Goal: Transaction & Acquisition: Obtain resource

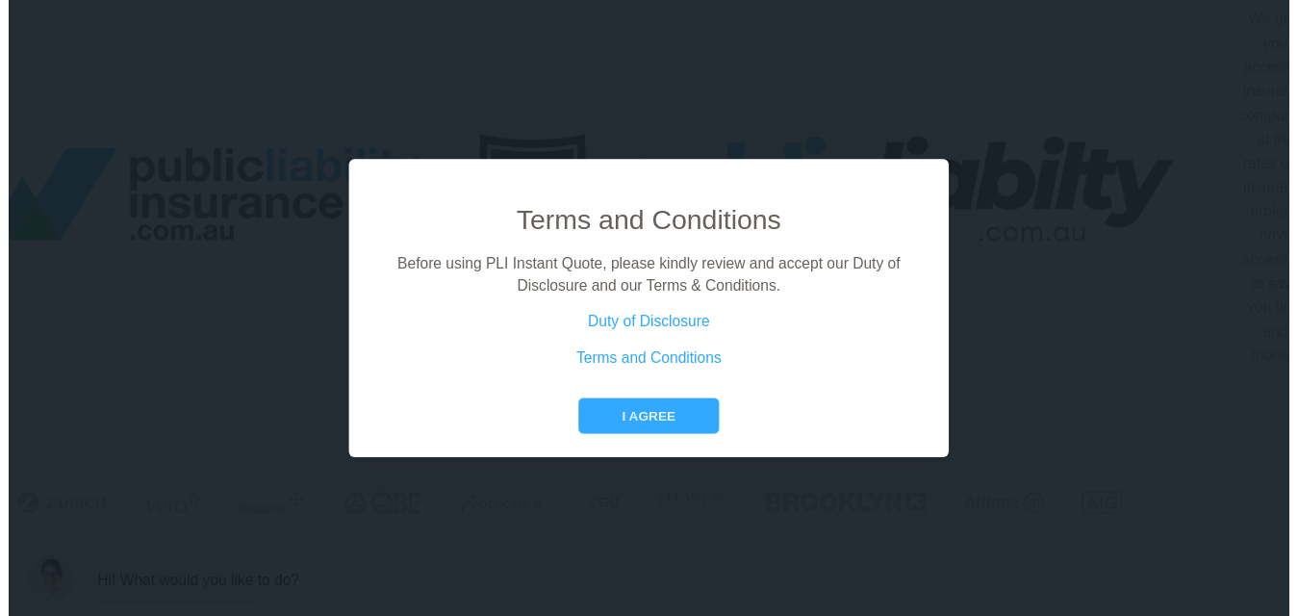
scroll to position [0, 87]
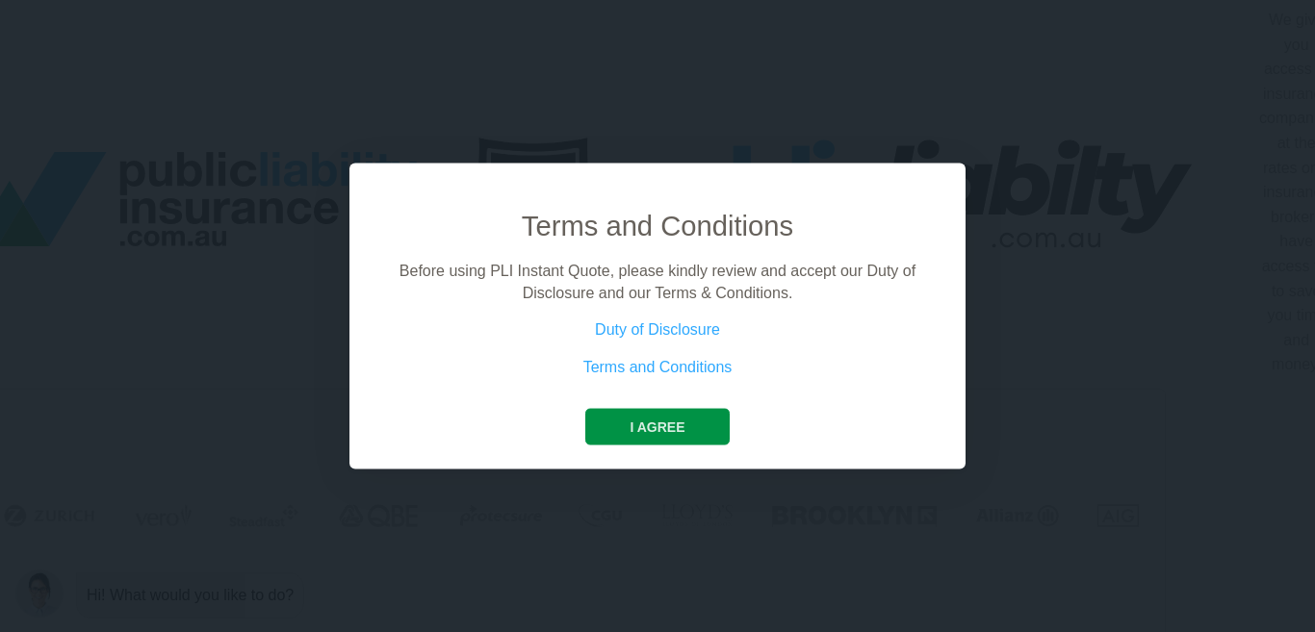
click at [643, 422] on button "I agree" at bounding box center [656, 427] width 143 height 37
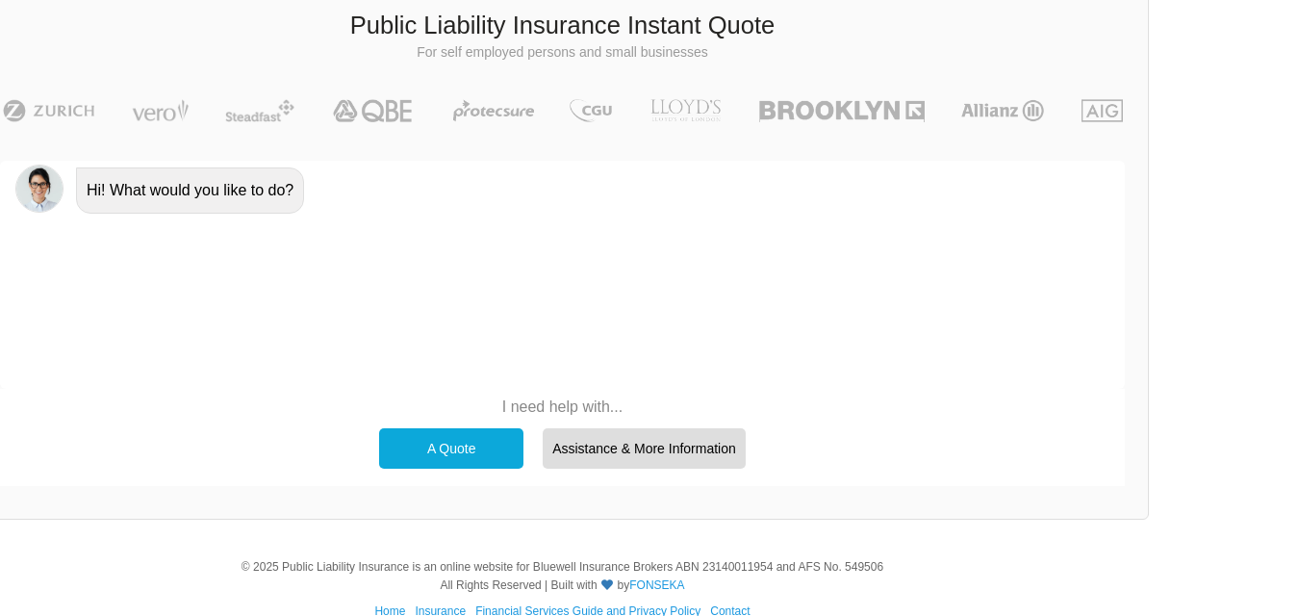
scroll to position [438, 87]
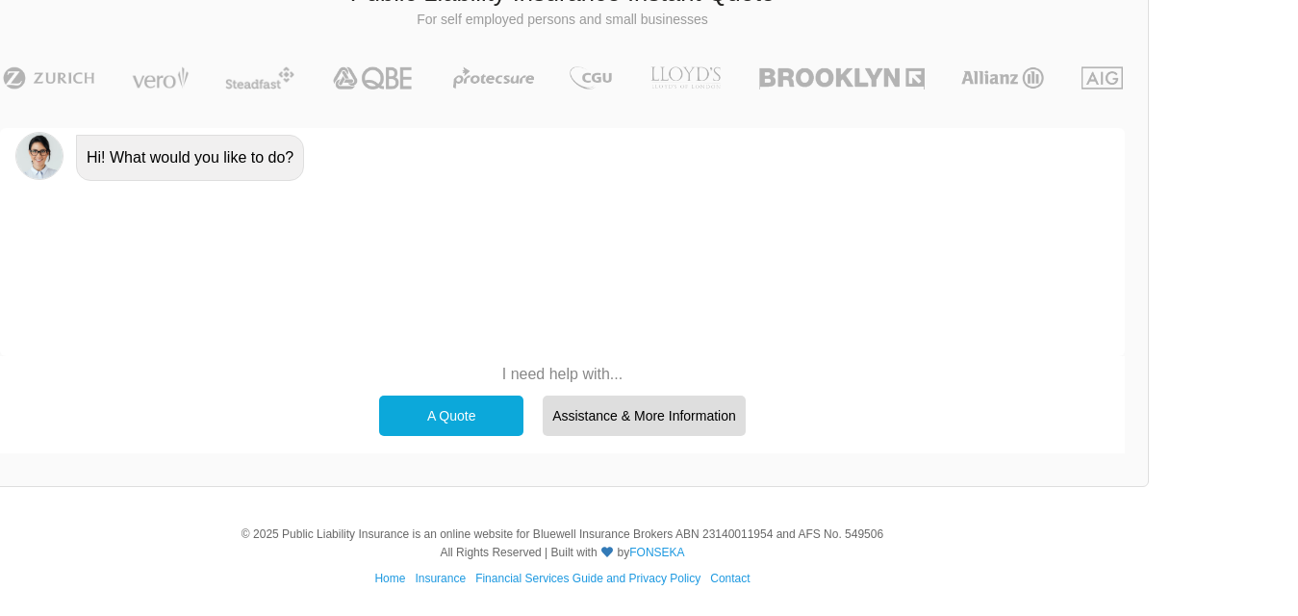
click at [441, 418] on div "A Quote" at bounding box center [451, 416] width 144 height 40
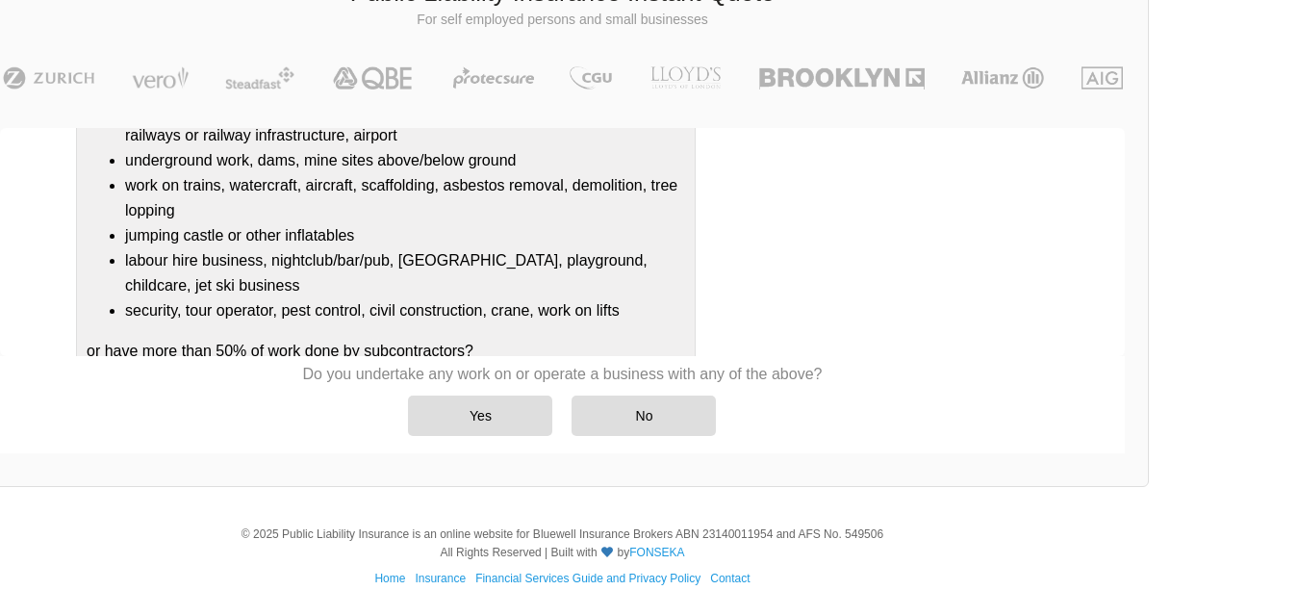
scroll to position [374, 0]
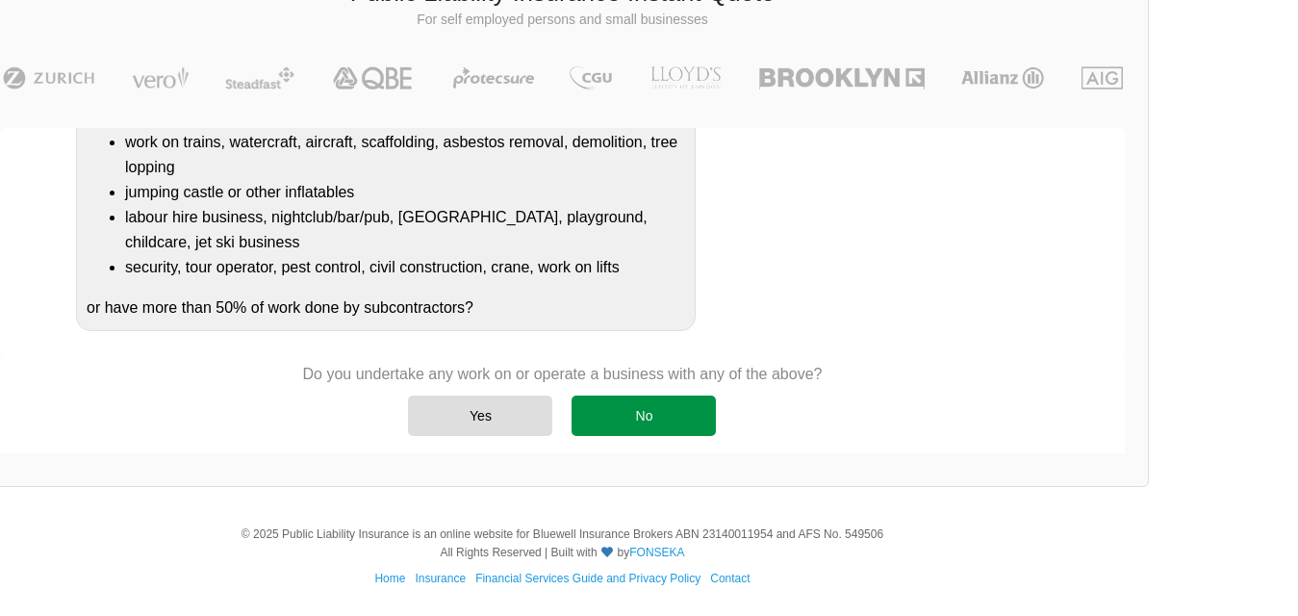
click at [640, 418] on div "No" at bounding box center [644, 416] width 144 height 40
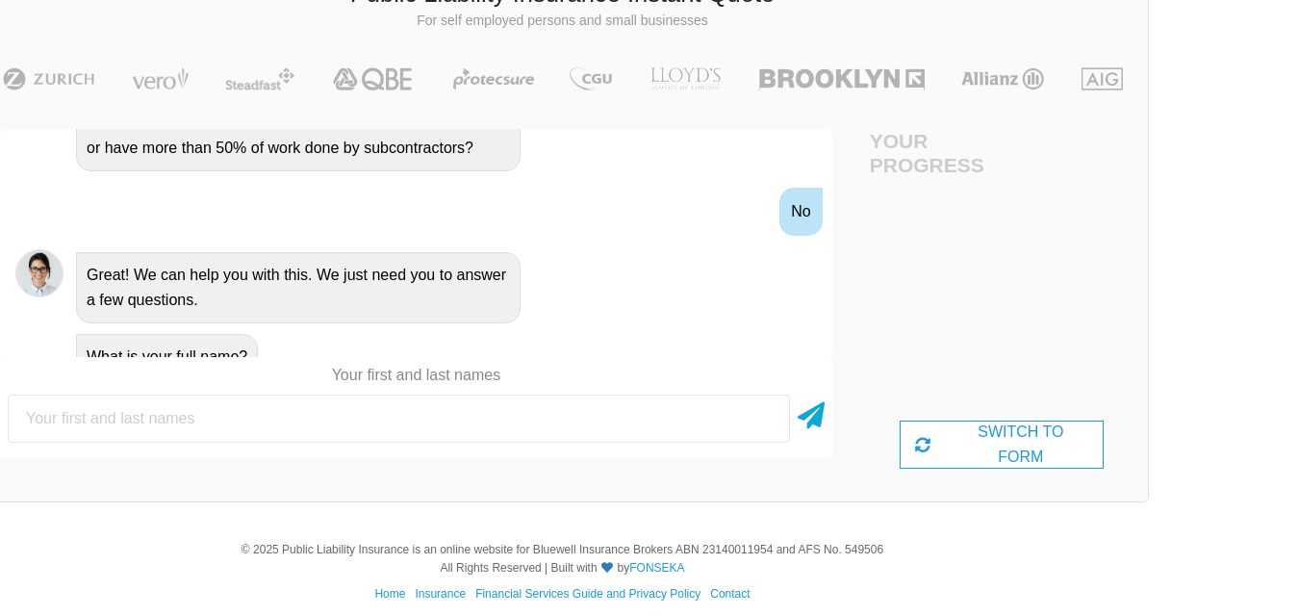
scroll to position [663, 0]
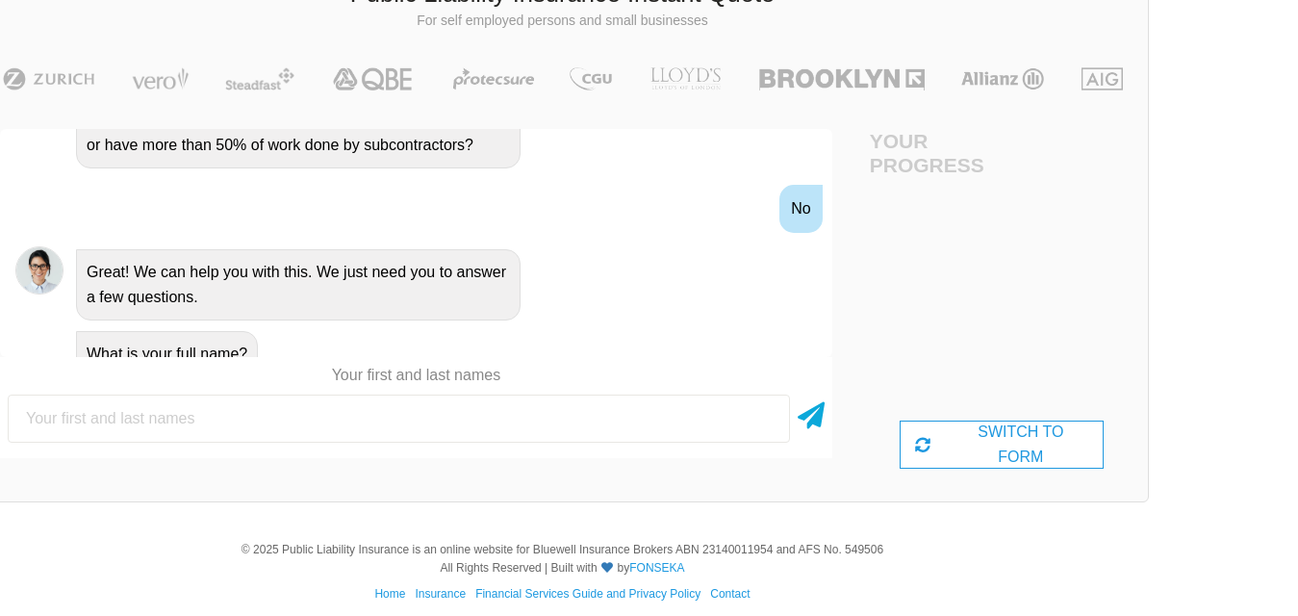
click at [281, 401] on input "text" at bounding box center [399, 419] width 783 height 48
type input "[PERSON_NAME]"
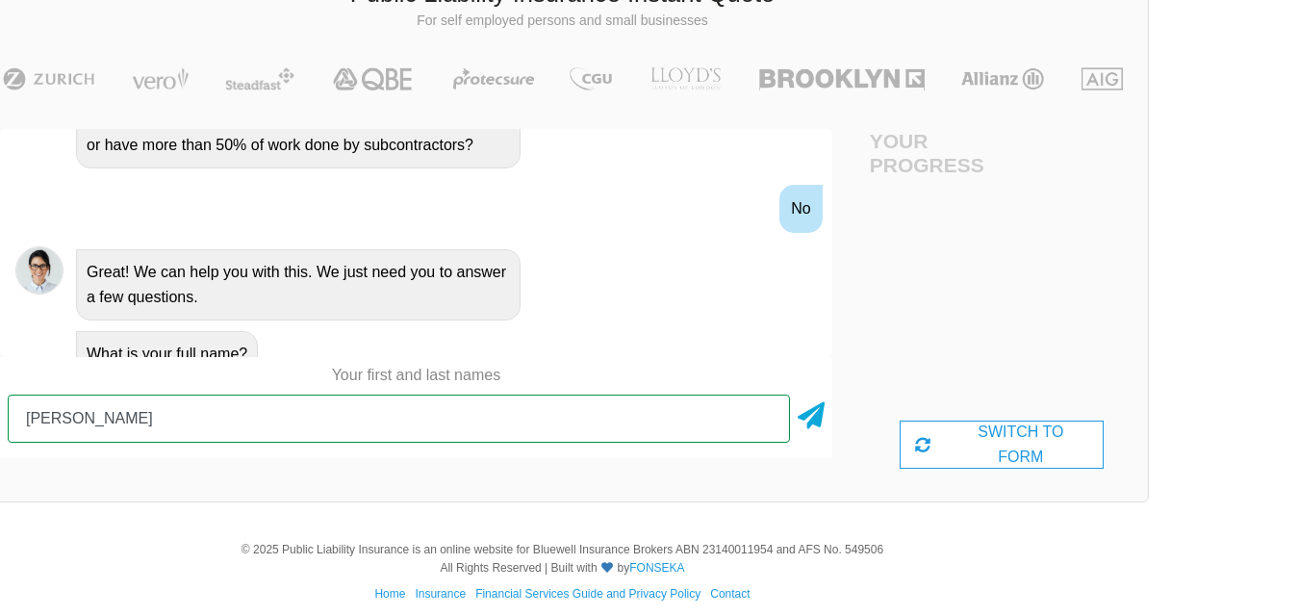
scroll to position [451, 87]
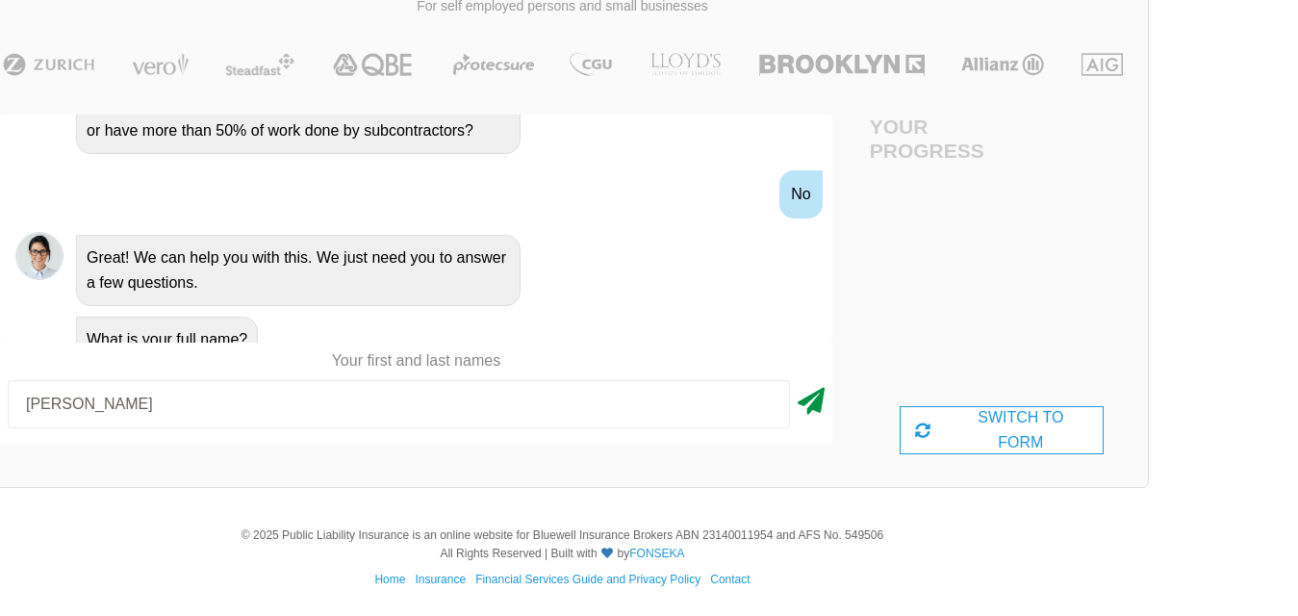
click at [813, 398] on icon at bounding box center [811, 397] width 27 height 35
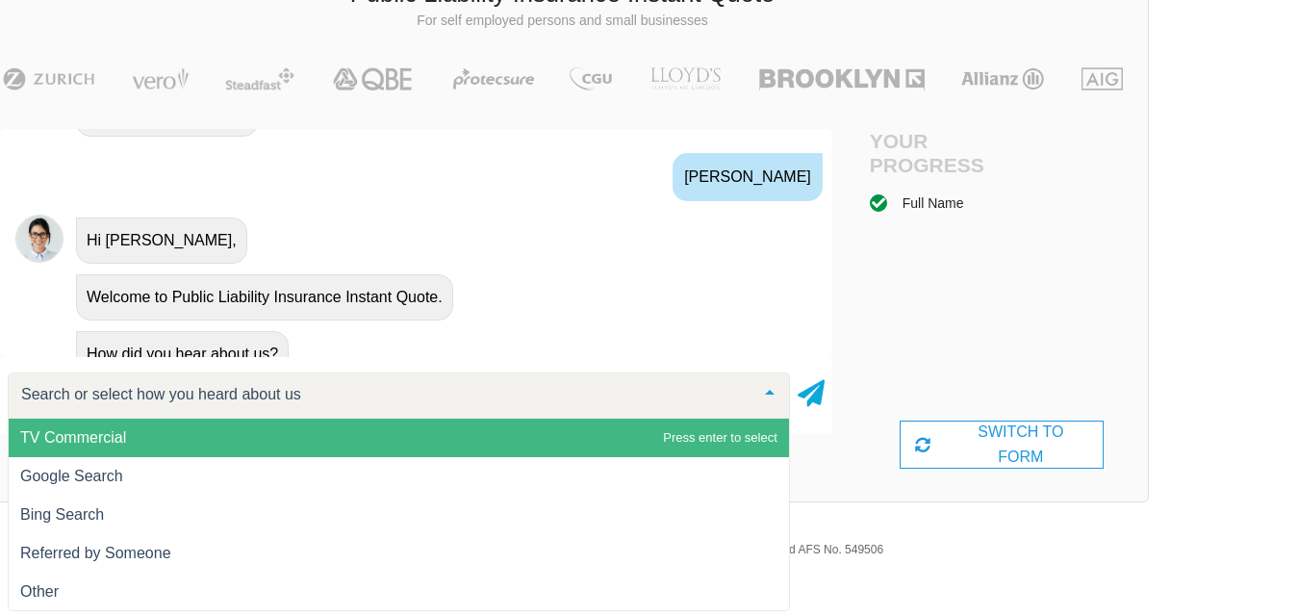
scroll to position [1, 0]
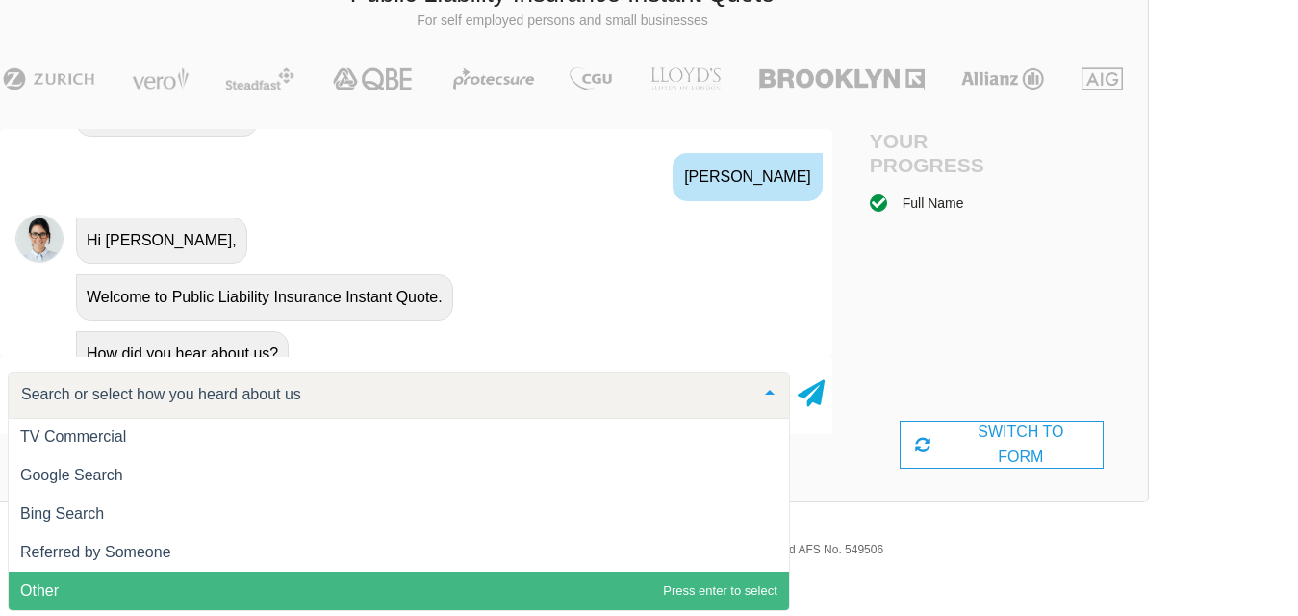
click at [72, 588] on span "Other" at bounding box center [399, 591] width 781 height 38
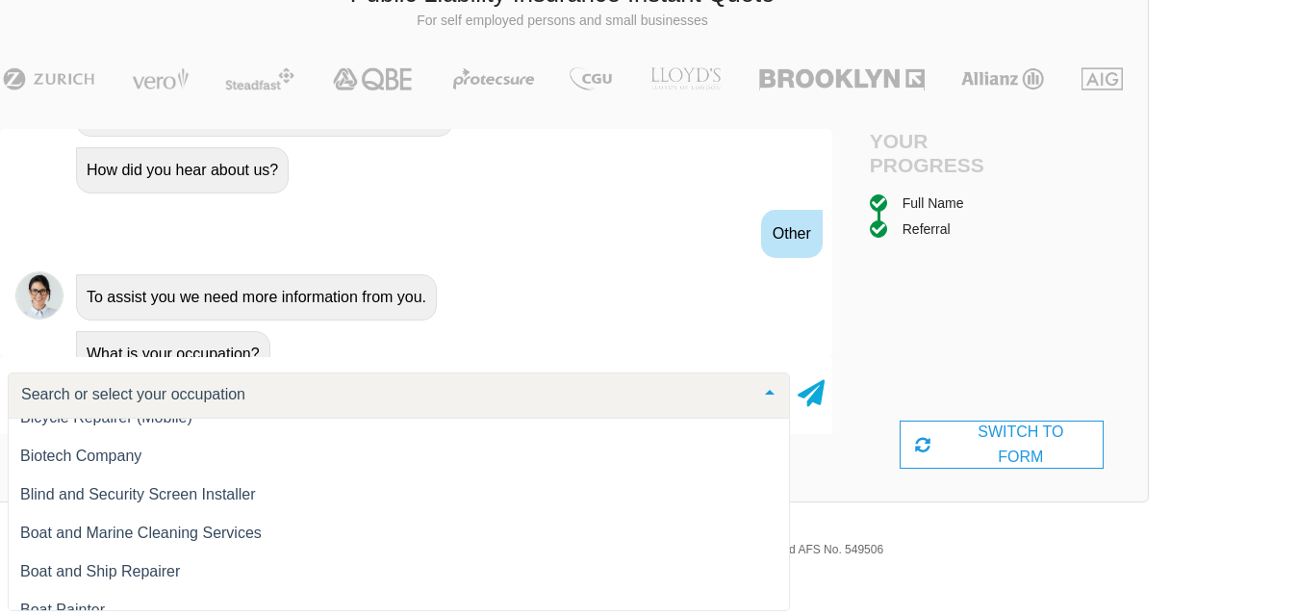
scroll to position [2261, 0]
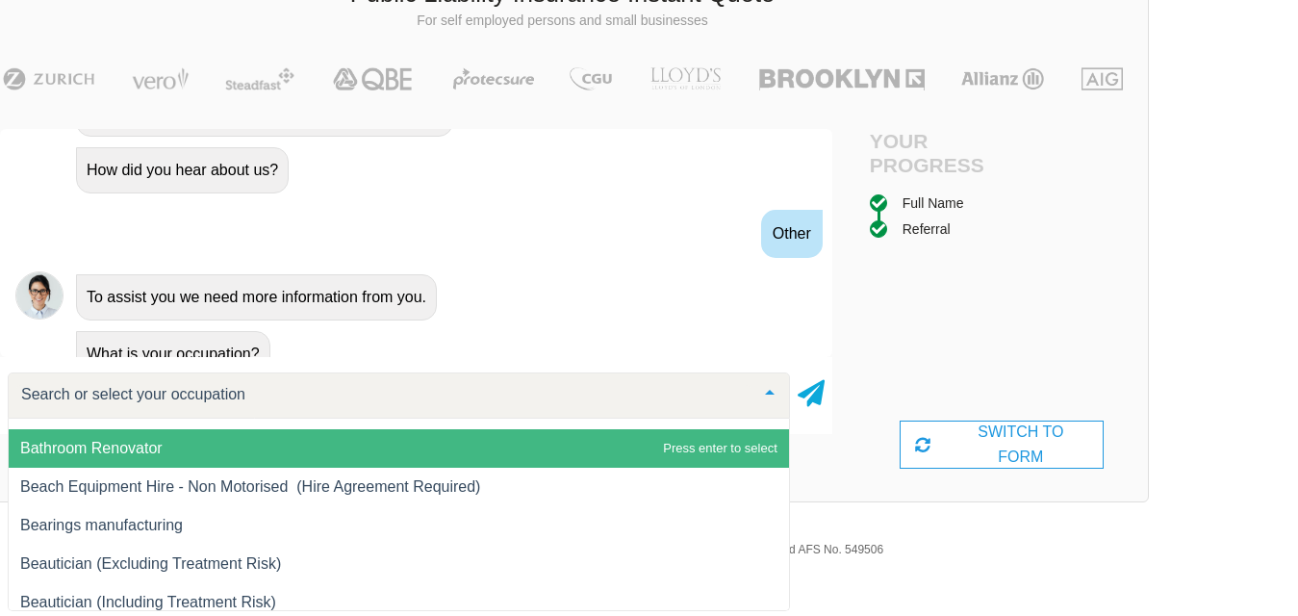
click at [96, 450] on span "Bathroom Renovator" at bounding box center [91, 448] width 142 height 16
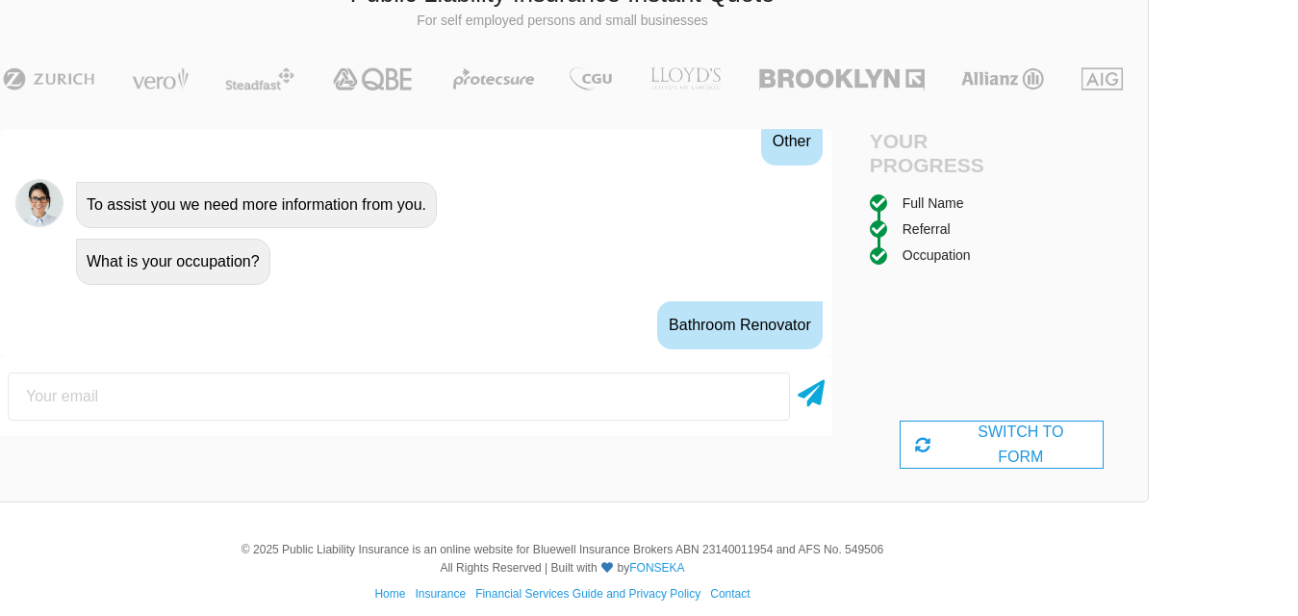
scroll to position [1215, 0]
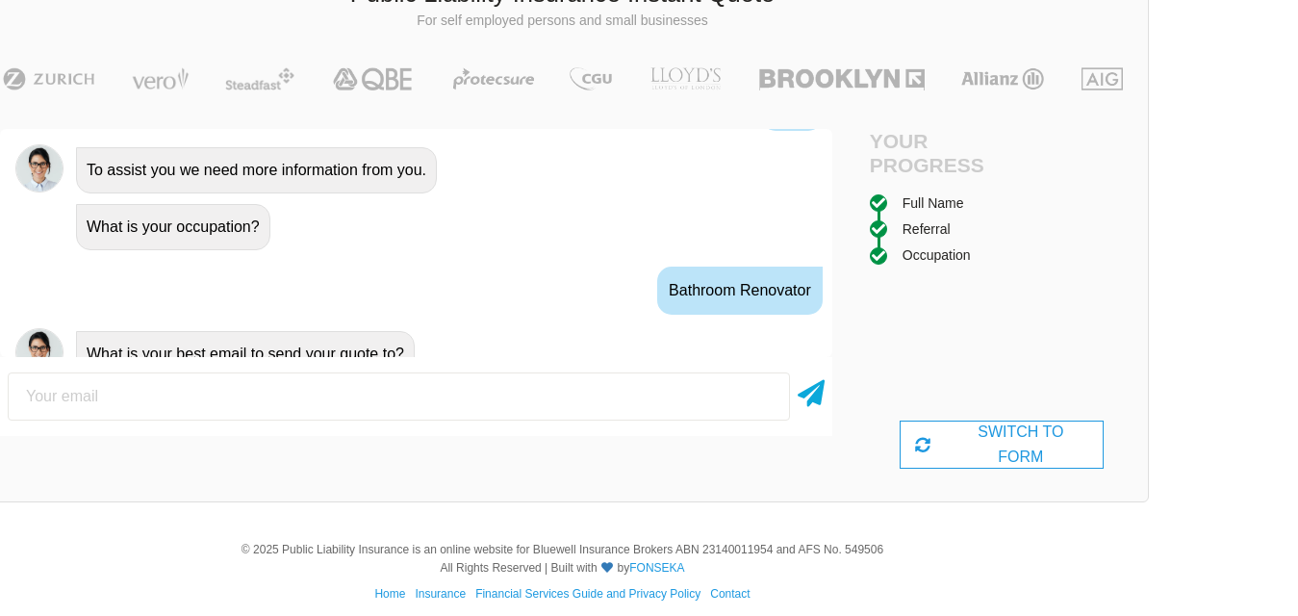
click at [131, 405] on input "email" at bounding box center [399, 396] width 783 height 48
click at [147, 397] on input "email" at bounding box center [399, 396] width 783 height 48
type input "[EMAIL_ADDRESS][DOMAIN_NAME]"
click at [808, 397] on icon at bounding box center [811, 389] width 27 height 35
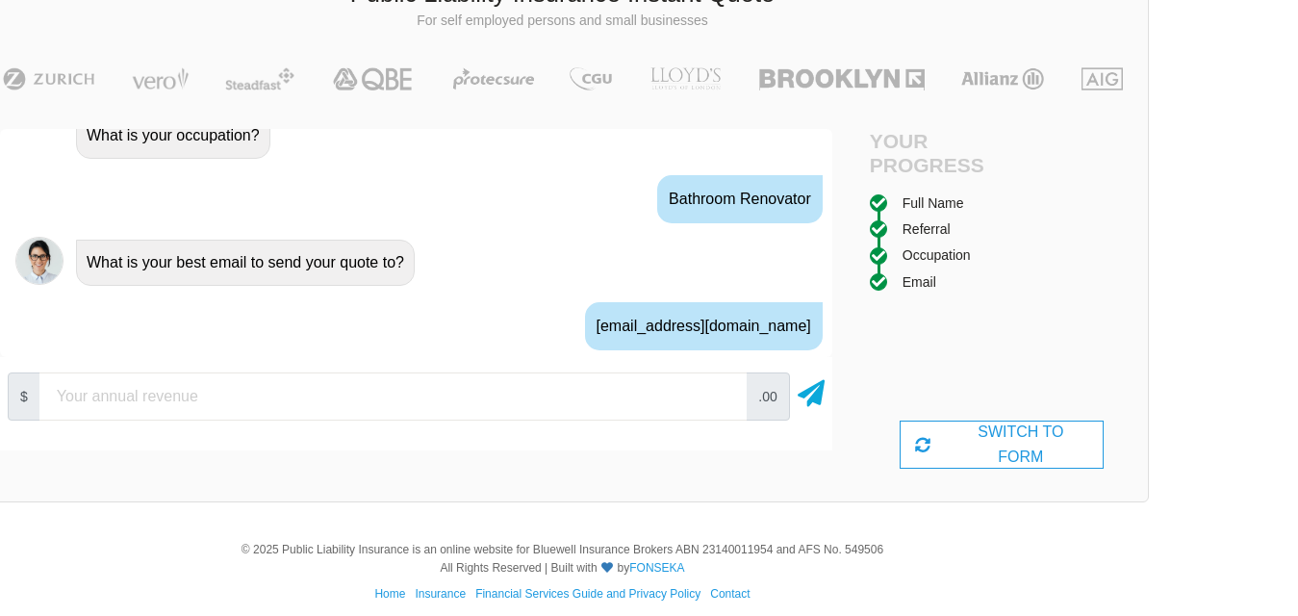
scroll to position [1342, 0]
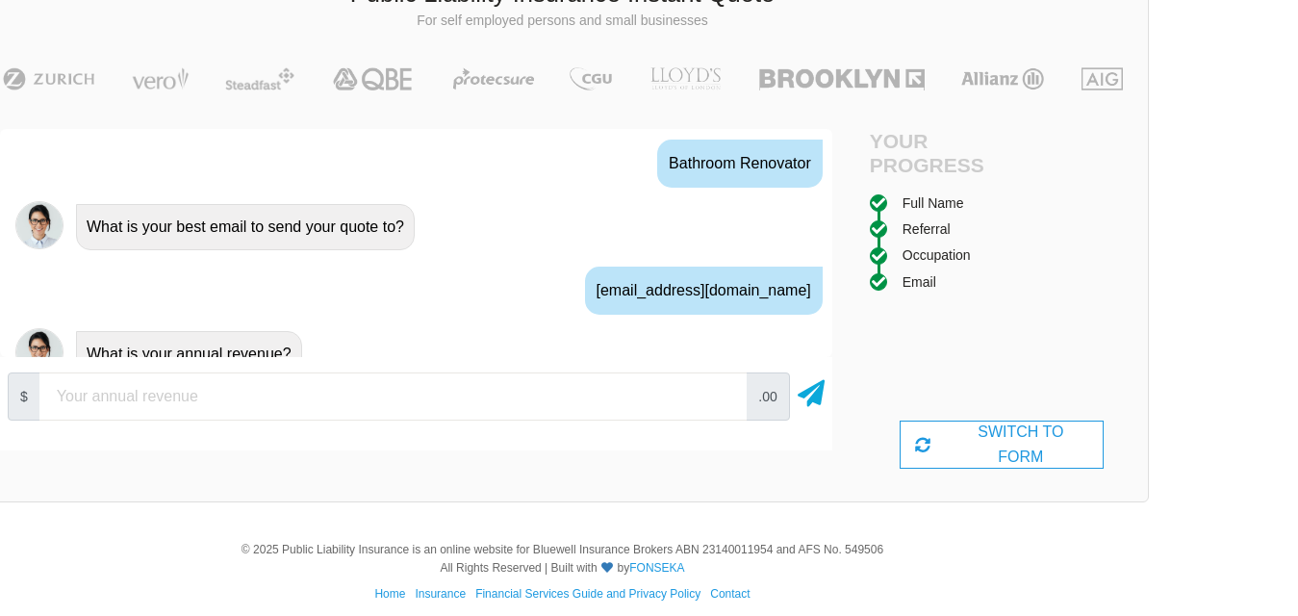
click at [358, 396] on input "number" at bounding box center [392, 396] width 707 height 48
click at [722, 393] on input "10000" at bounding box center [392, 396] width 707 height 48
click at [722, 393] on input "20000" at bounding box center [392, 396] width 707 height 48
click at [722, 393] on input "30000" at bounding box center [392, 396] width 707 height 48
click at [722, 394] on input "40000" at bounding box center [392, 396] width 707 height 48
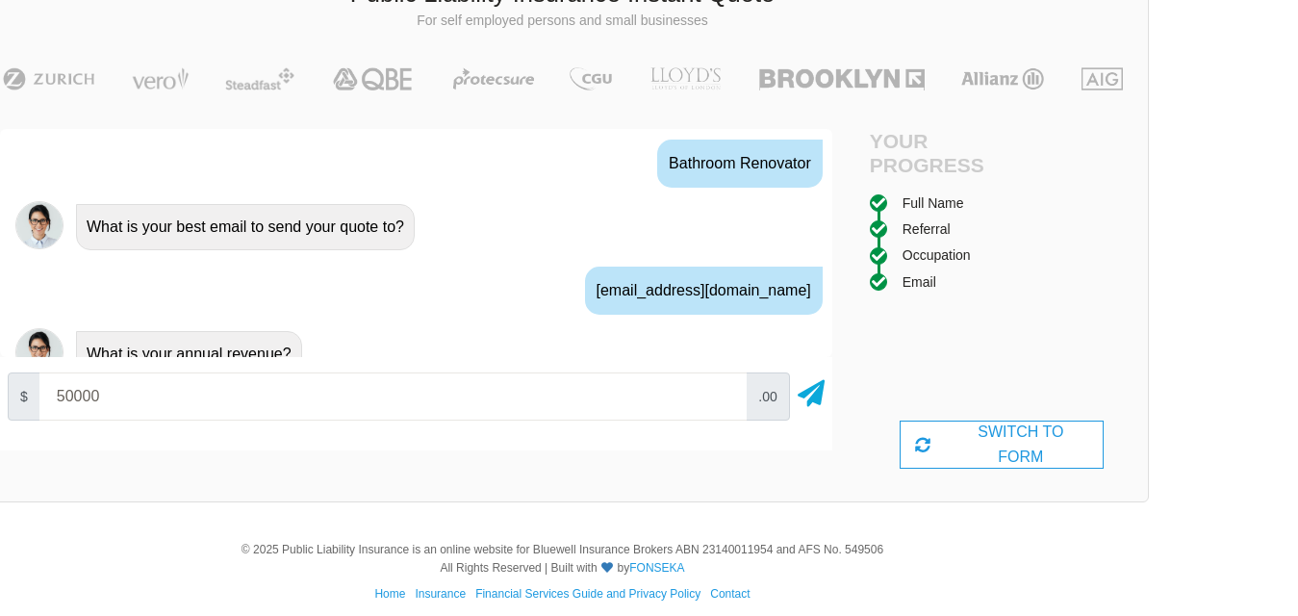
click at [722, 394] on input "50000" at bounding box center [392, 396] width 707 height 48
click at [722, 394] on input "60000" at bounding box center [392, 396] width 707 height 48
click at [722, 394] on input "70000" at bounding box center [392, 396] width 707 height 48
click at [722, 394] on input "80000" at bounding box center [392, 396] width 707 height 48
click at [722, 394] on input "90000" at bounding box center [392, 396] width 707 height 48
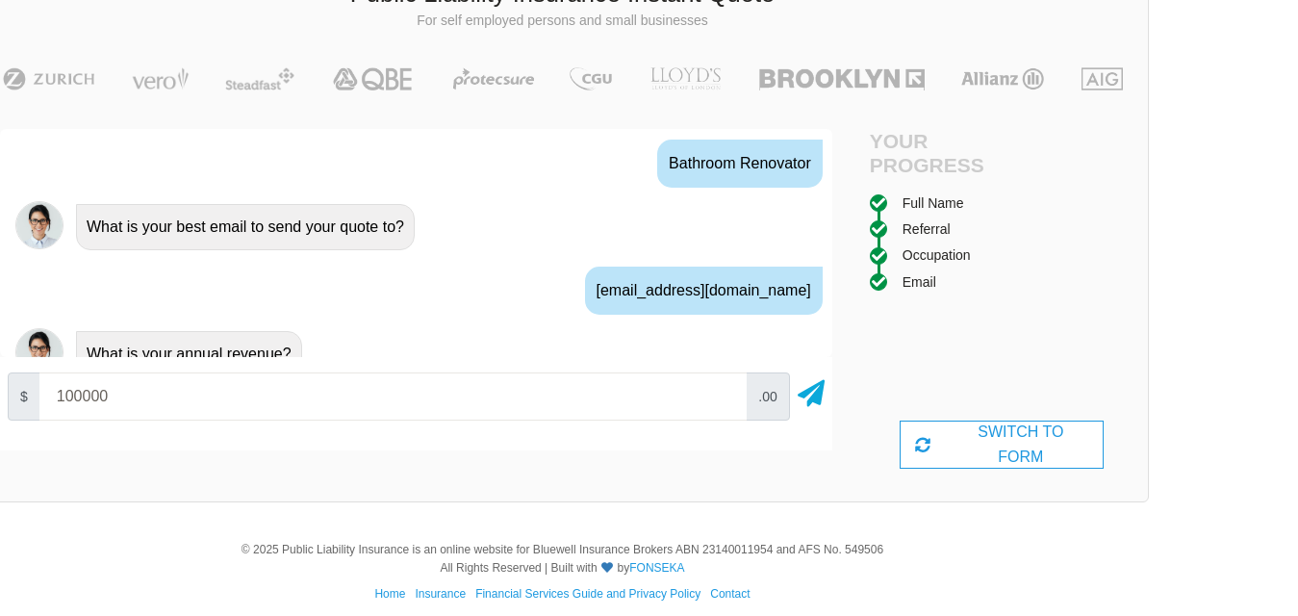
click at [722, 394] on input "100000" at bounding box center [392, 396] width 707 height 48
click at [722, 399] on input "90000" at bounding box center [392, 396] width 707 height 48
type input "80000"
click at [722, 399] on input "80000" at bounding box center [392, 396] width 707 height 48
click at [811, 398] on icon at bounding box center [811, 389] width 27 height 35
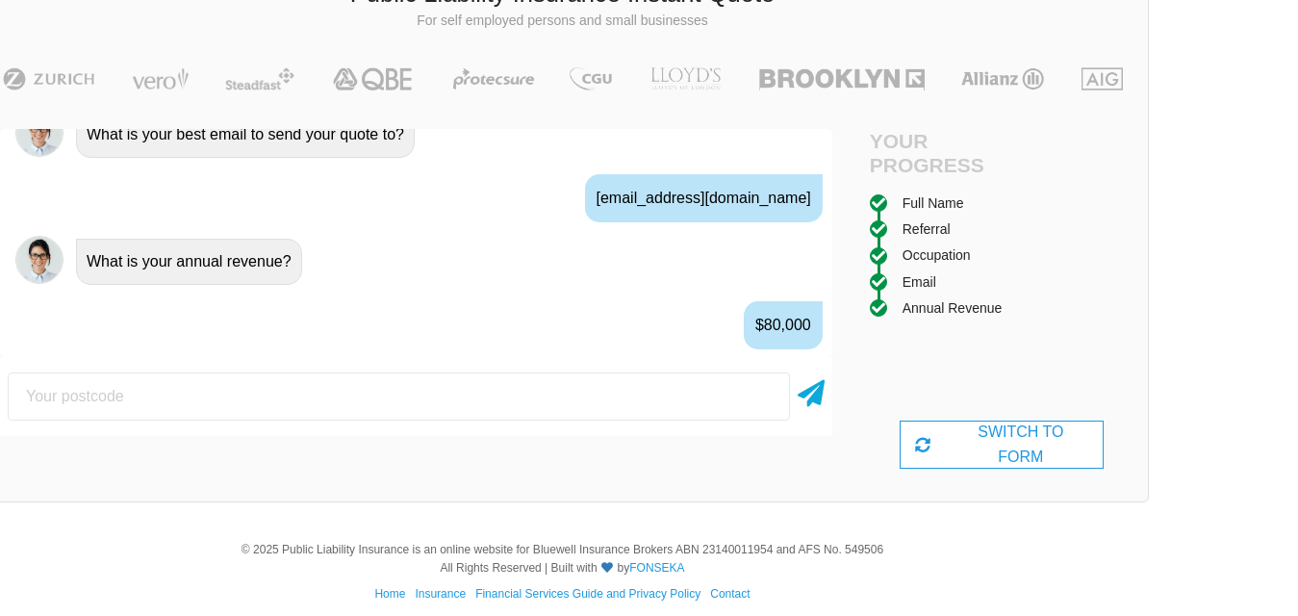
scroll to position [1469, 0]
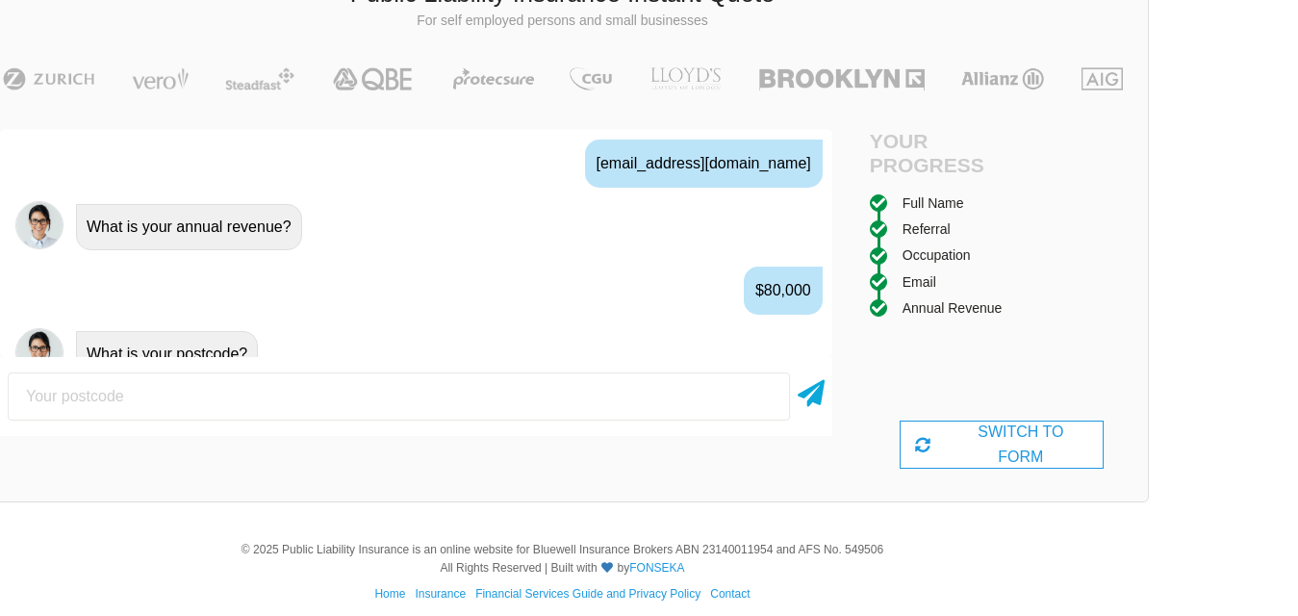
click at [644, 396] on input "number" at bounding box center [399, 396] width 783 height 48
type input "3134"
click at [810, 398] on icon at bounding box center [811, 389] width 27 height 35
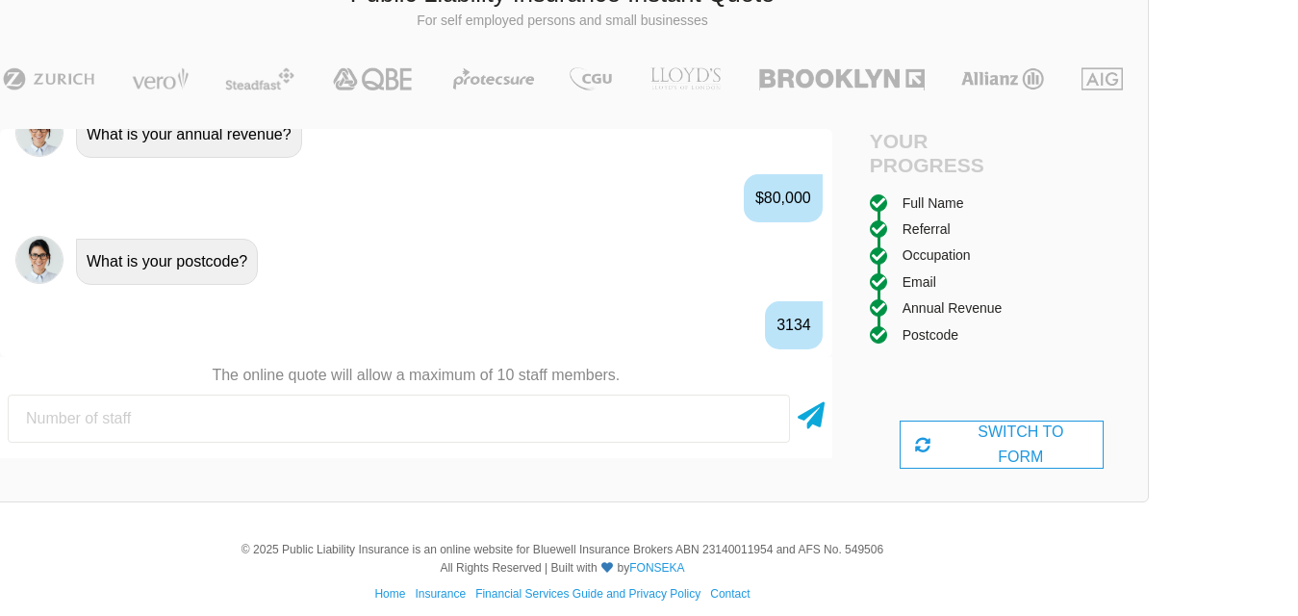
scroll to position [1596, 0]
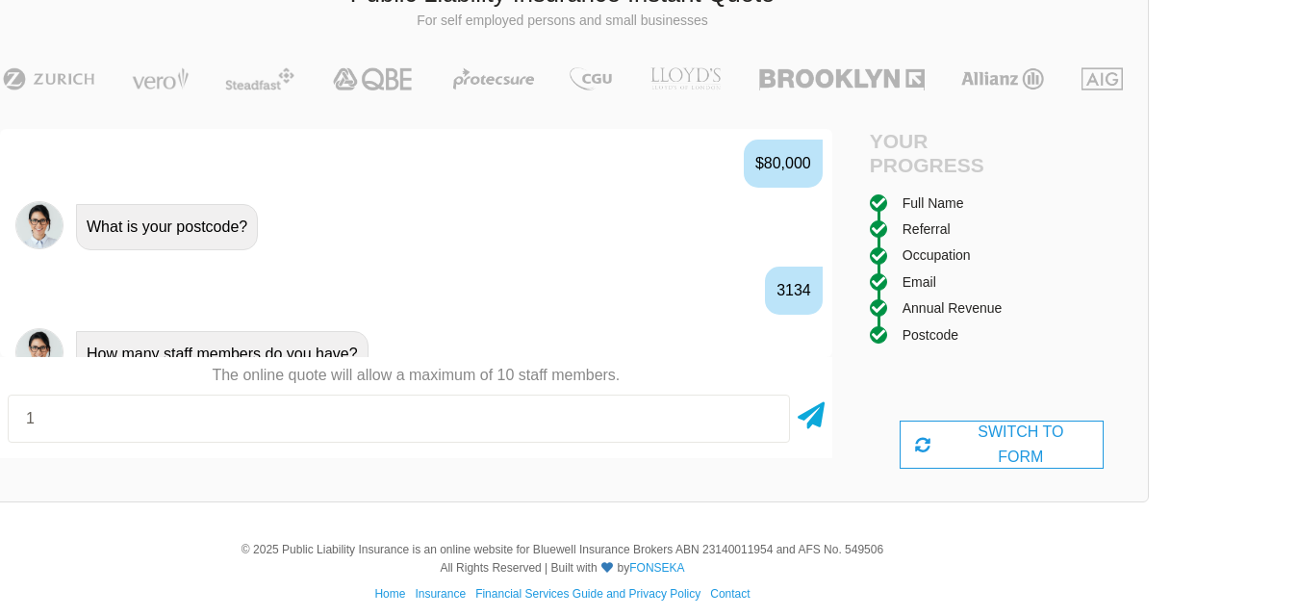
click at [764, 415] on input "1" at bounding box center [399, 419] width 783 height 48
type input "0"
click at [764, 423] on input "0" at bounding box center [399, 419] width 783 height 48
click at [816, 418] on icon at bounding box center [811, 412] width 27 height 35
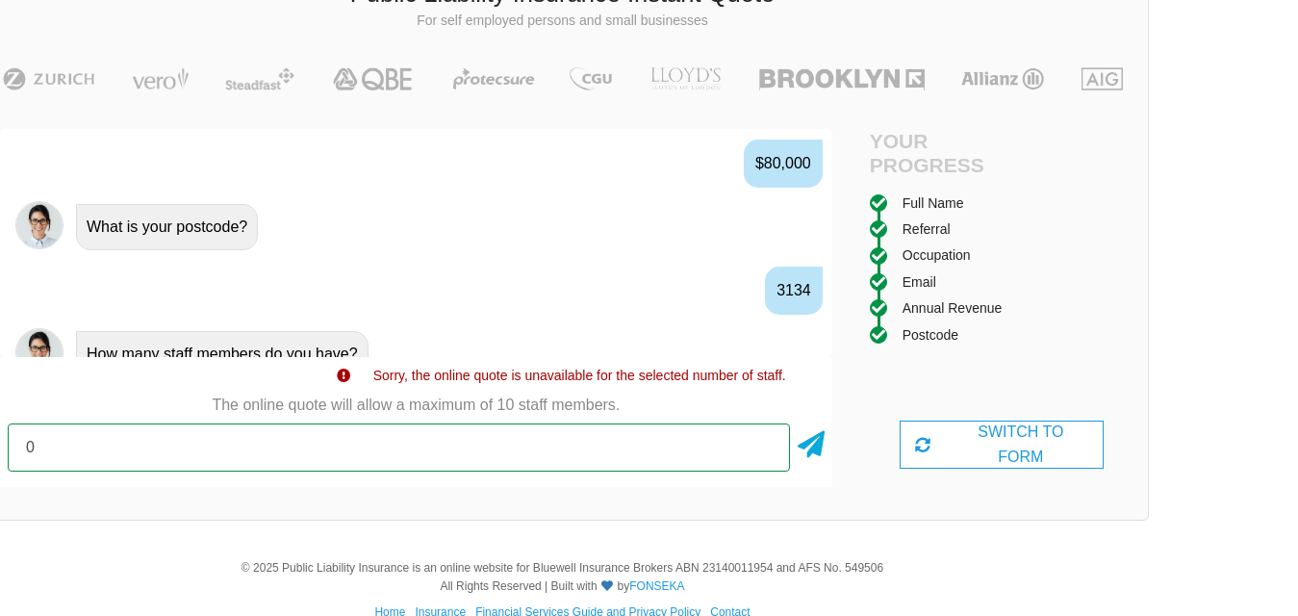
click at [88, 452] on input "0" at bounding box center [399, 447] width 783 height 48
type input "1"
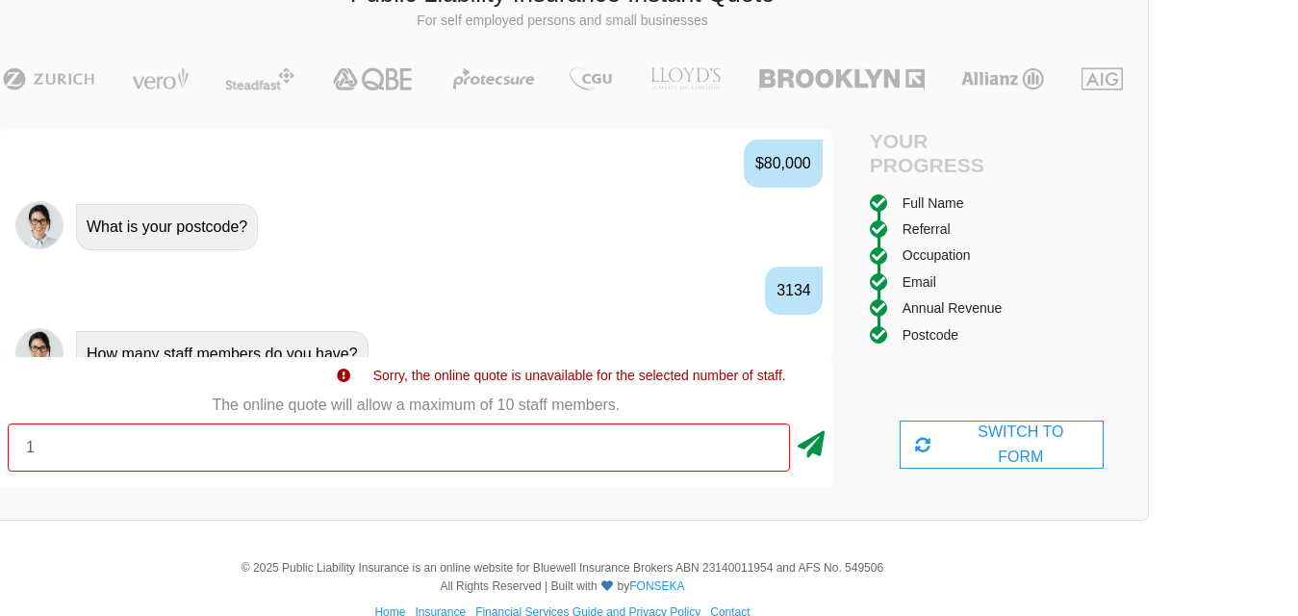
click at [810, 445] on icon at bounding box center [811, 440] width 27 height 35
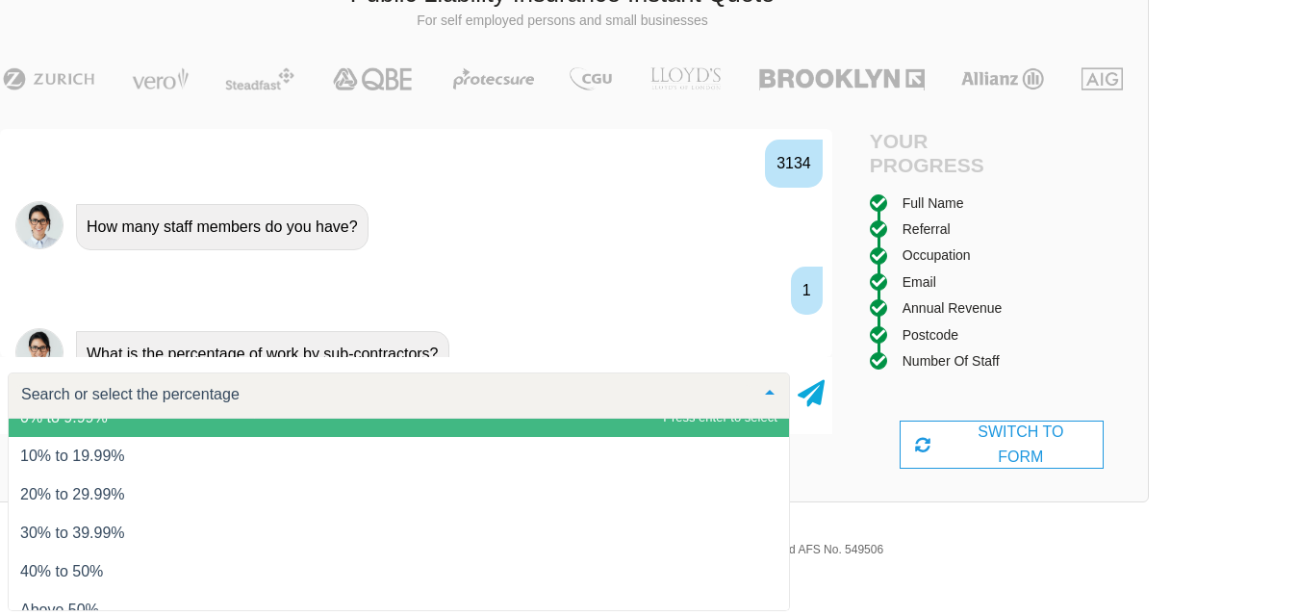
scroll to position [78, 0]
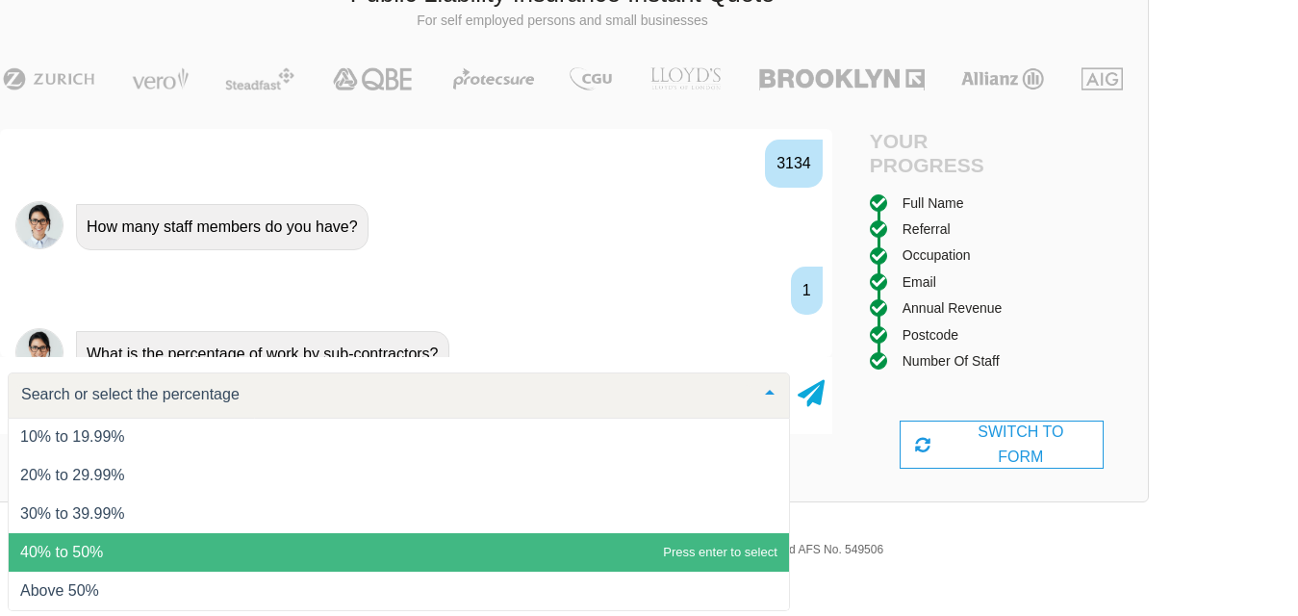
click at [75, 550] on span "40% to 50%" at bounding box center [61, 552] width 83 height 16
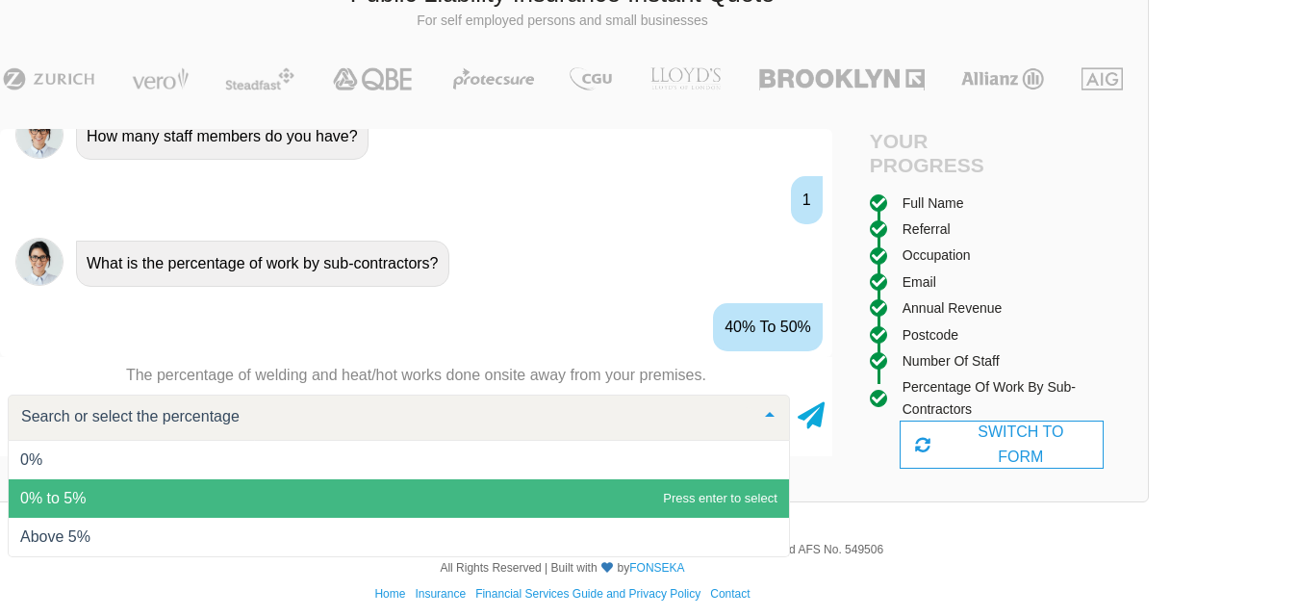
scroll to position [1850, 0]
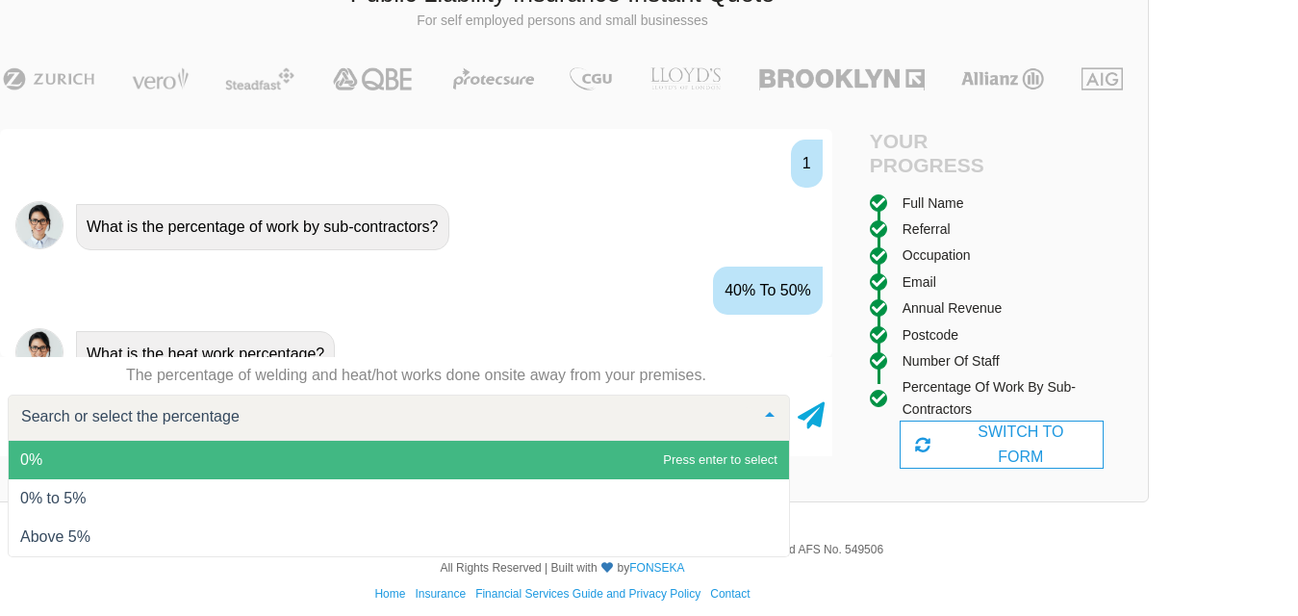
click at [47, 460] on span "0%" at bounding box center [399, 460] width 781 height 38
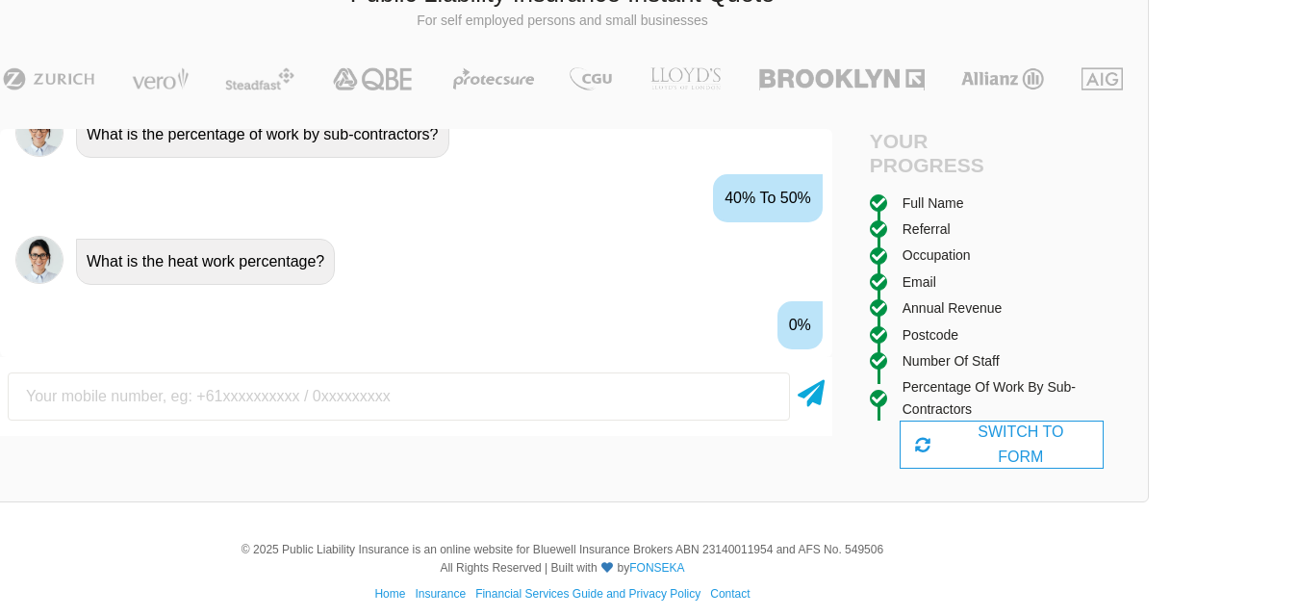
scroll to position [1977, 0]
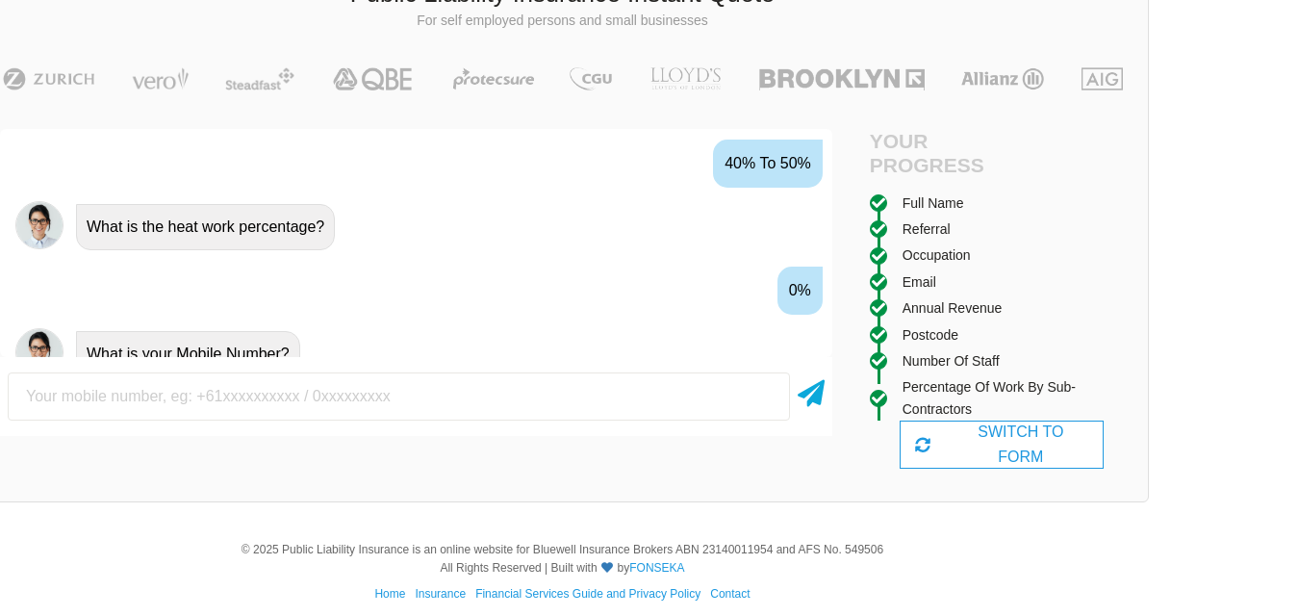
click at [350, 405] on input "text" at bounding box center [399, 396] width 783 height 48
type input "0425253682"
click at [811, 388] on icon at bounding box center [811, 389] width 27 height 35
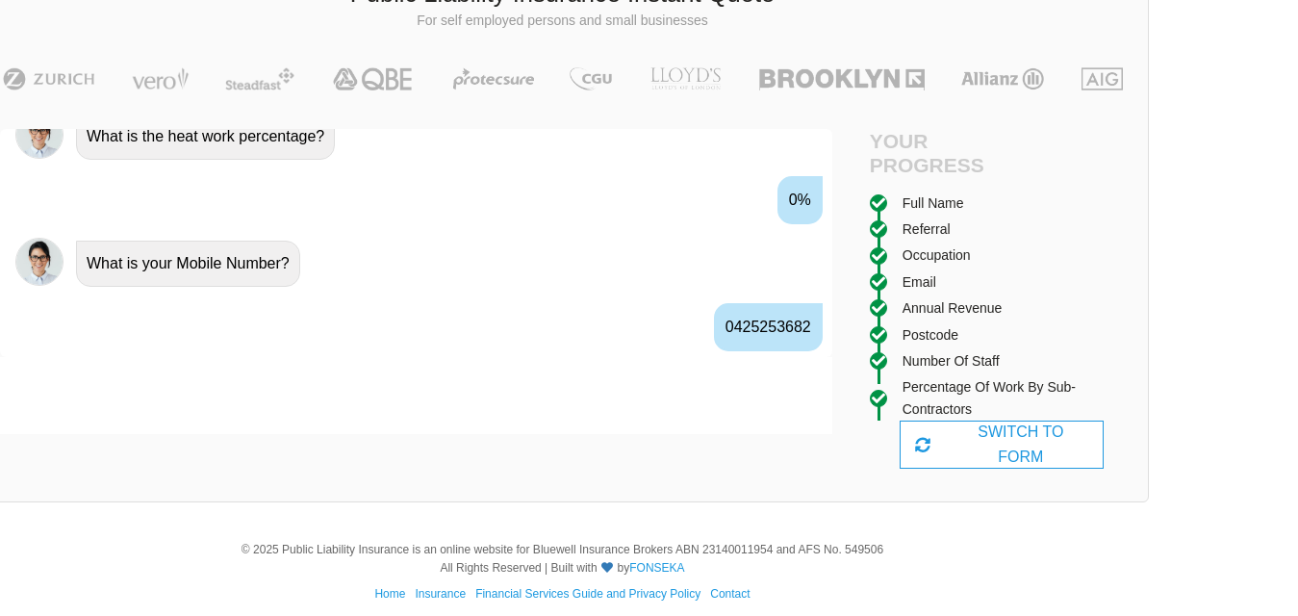
scroll to position [2104, 0]
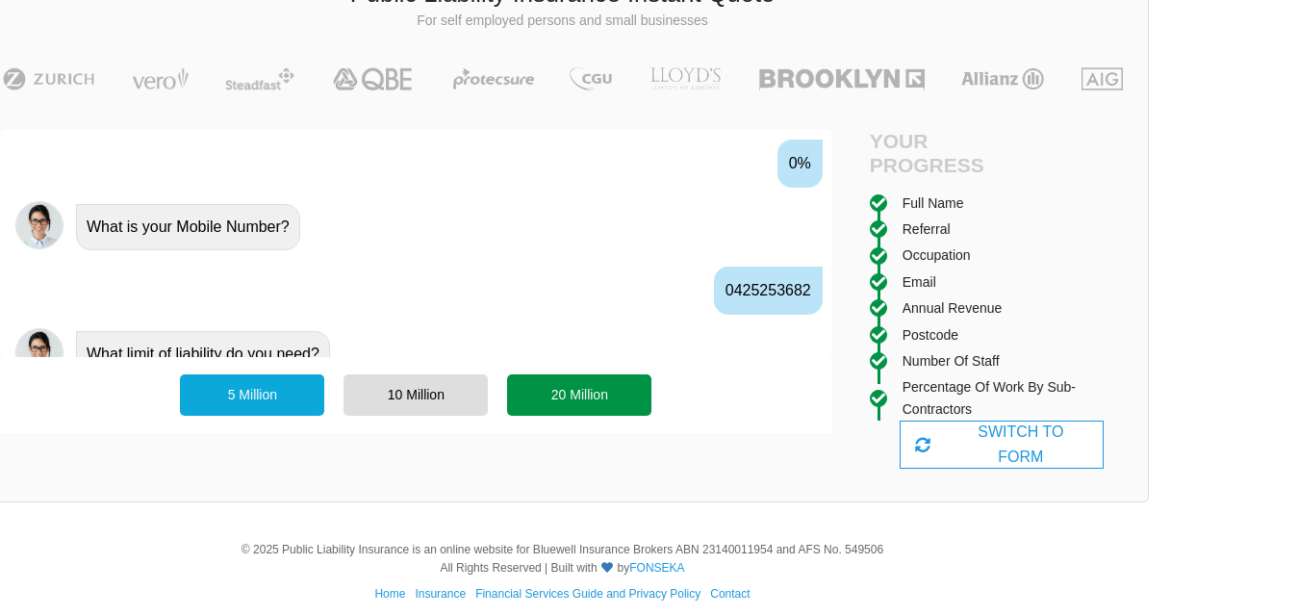
click at [570, 401] on div "20 Million" at bounding box center [579, 394] width 144 height 40
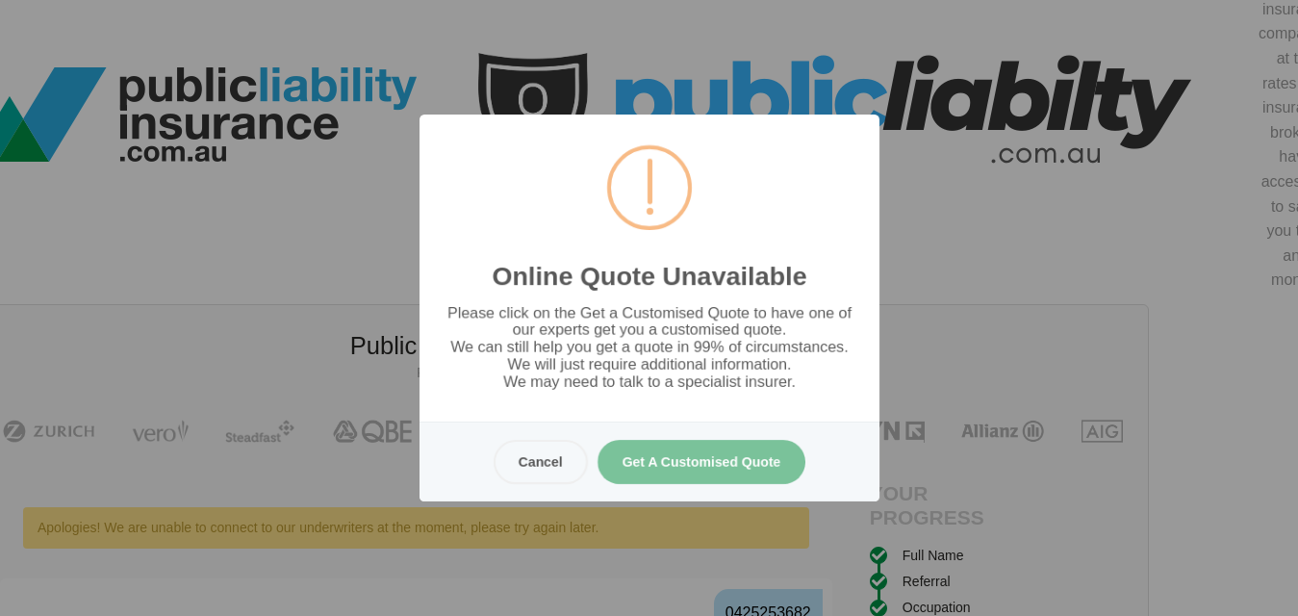
scroll to position [0, 87]
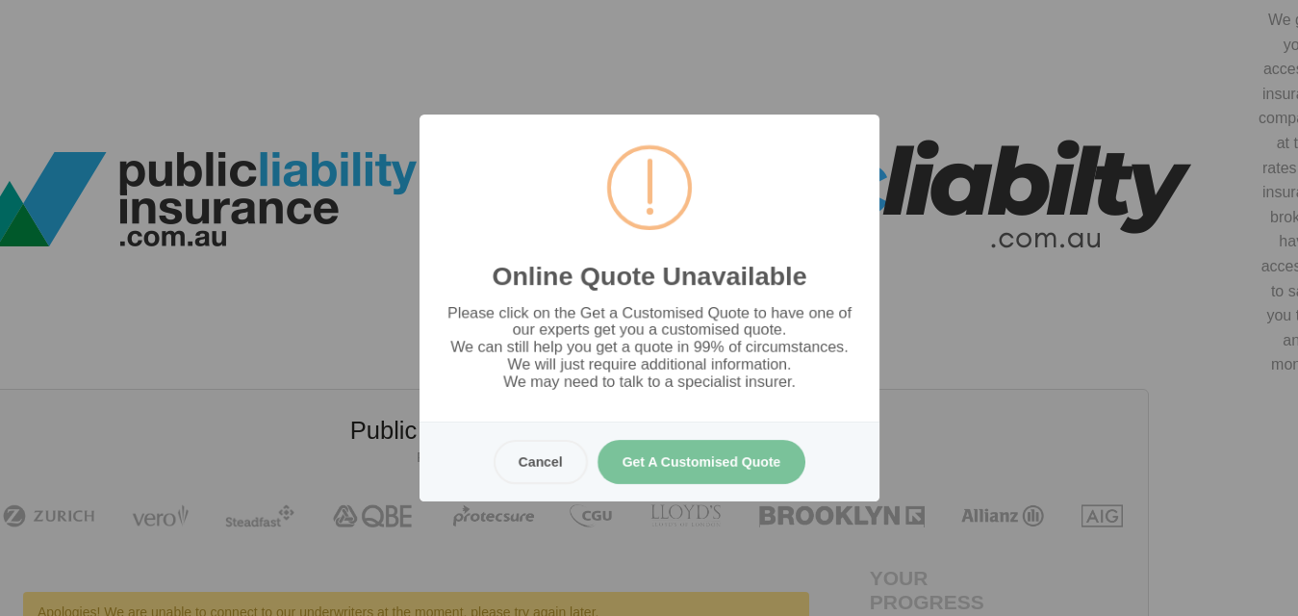
click at [680, 465] on button "Get A Customised Quote" at bounding box center [701, 462] width 209 height 44
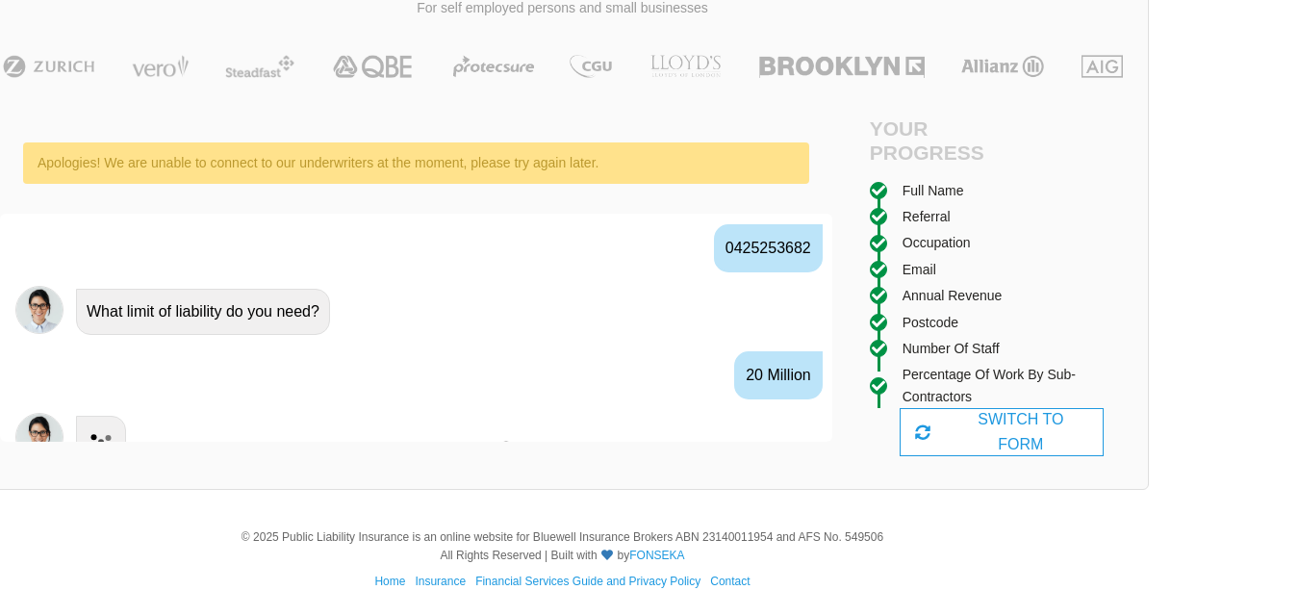
scroll to position [451, 87]
